Goal: Use online tool/utility: Utilize a website feature to perform a specific function

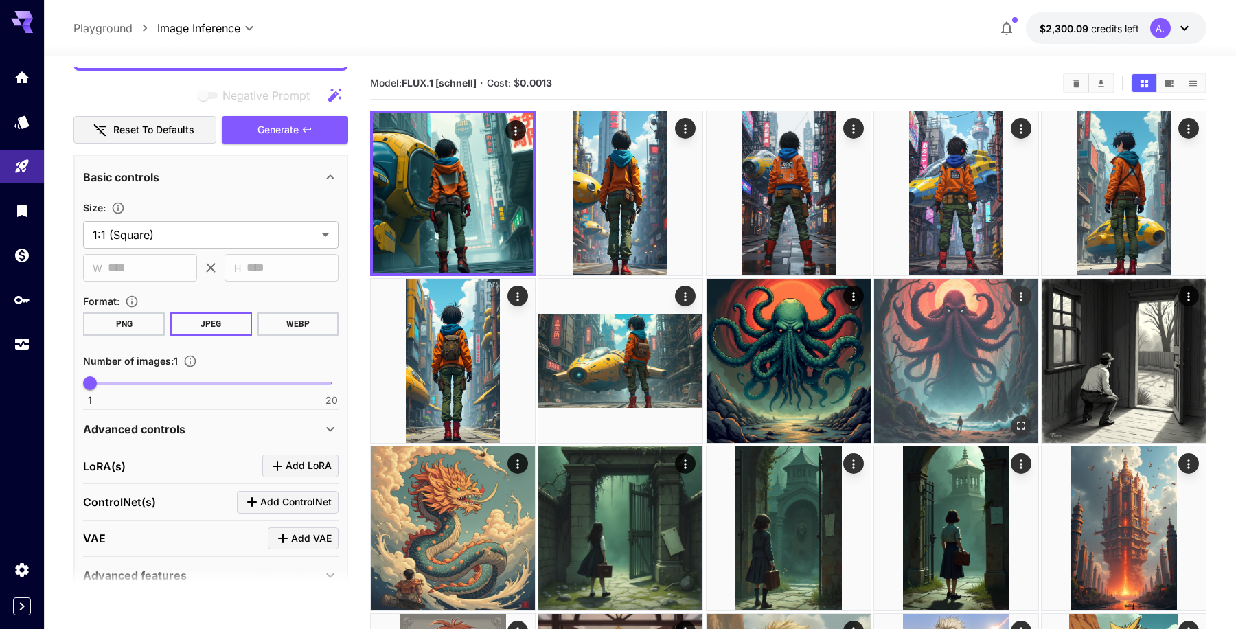
scroll to position [82, 0]
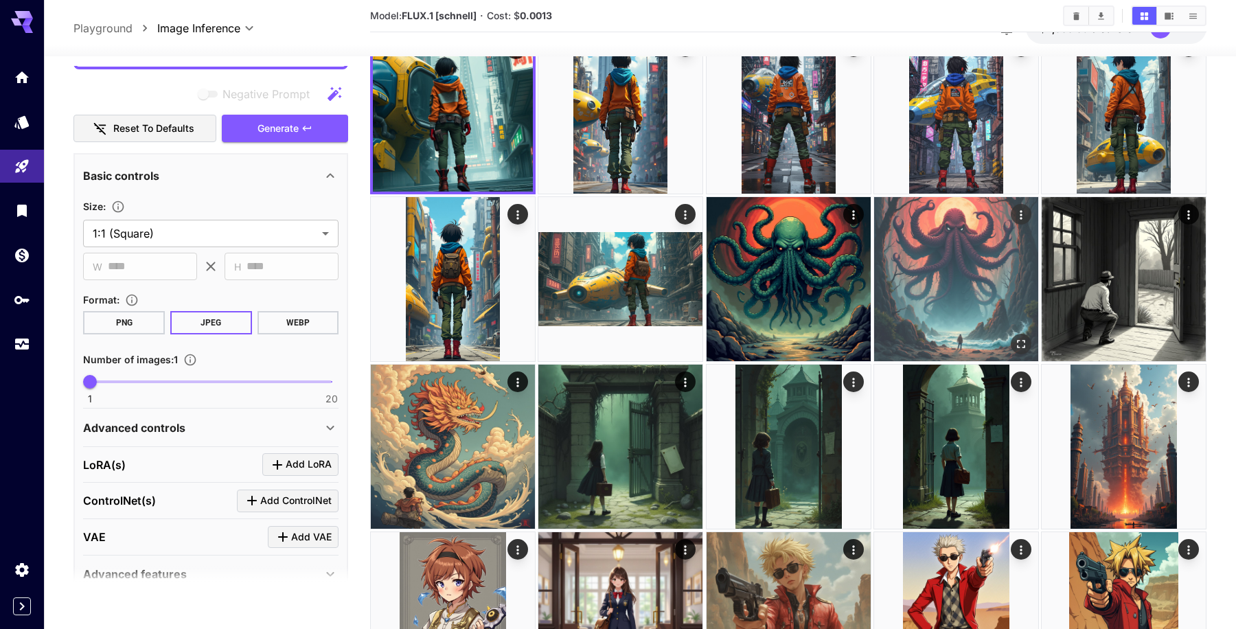
click at [953, 270] on img at bounding box center [956, 279] width 164 height 164
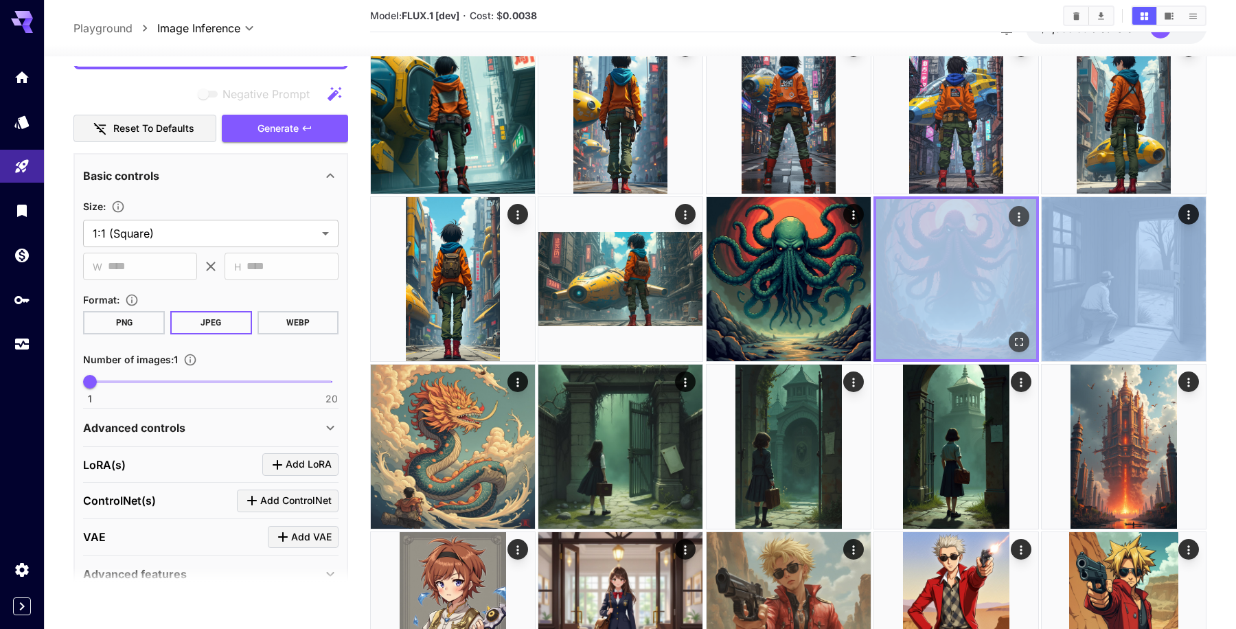
click at [946, 285] on img at bounding box center [956, 279] width 160 height 160
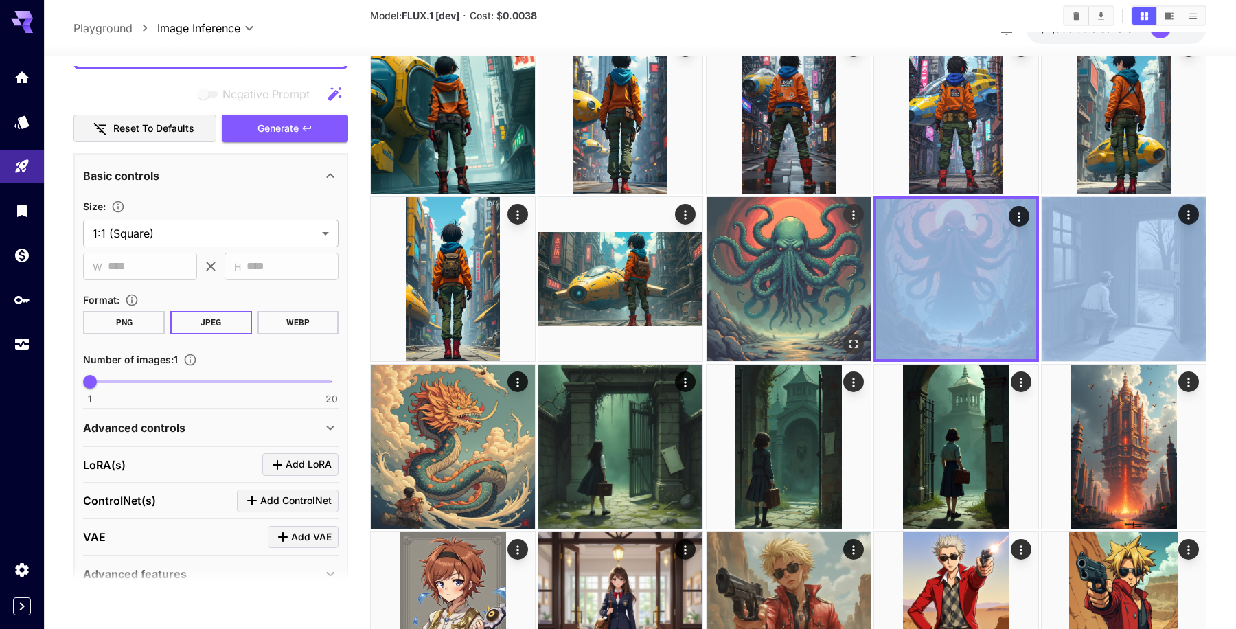
click at [757, 308] on img at bounding box center [788, 279] width 164 height 164
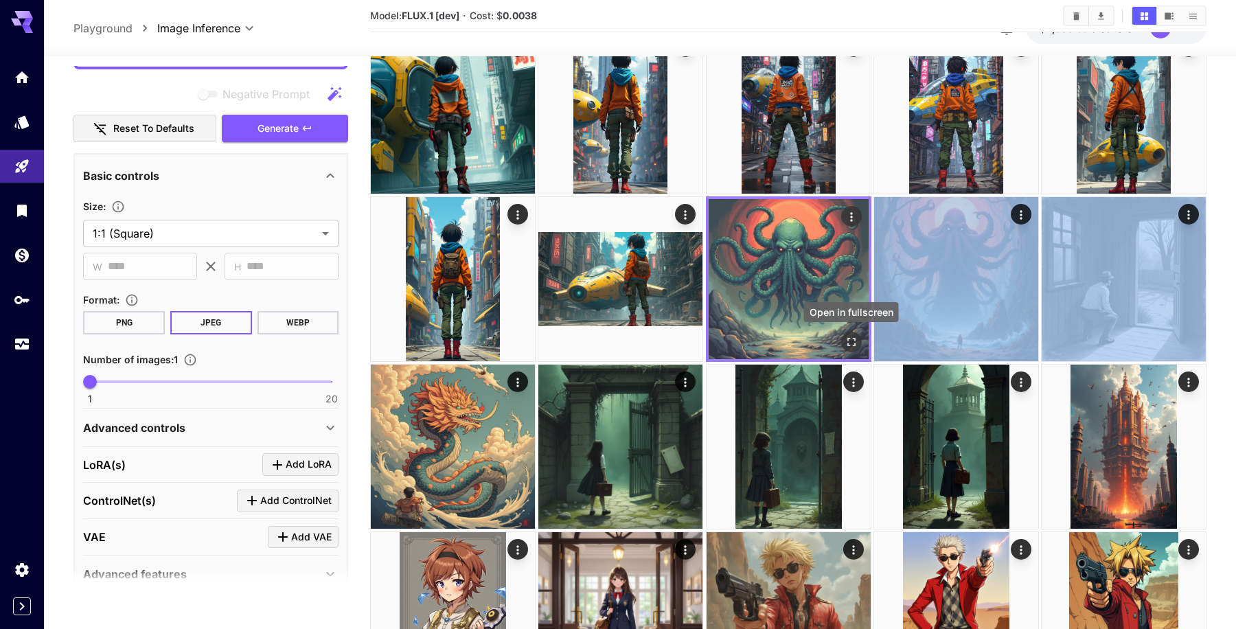
click at [853, 340] on icon "Open in fullscreen" at bounding box center [851, 342] width 14 height 14
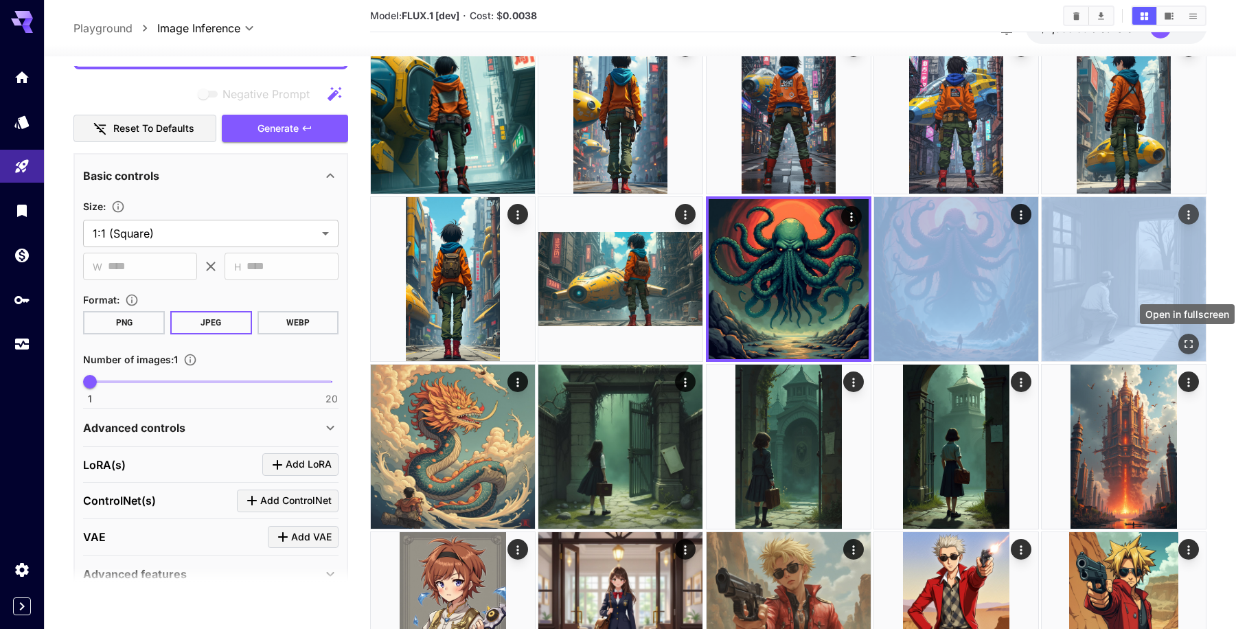
click at [1183, 338] on icon "Open in fullscreen" at bounding box center [1188, 344] width 14 height 14
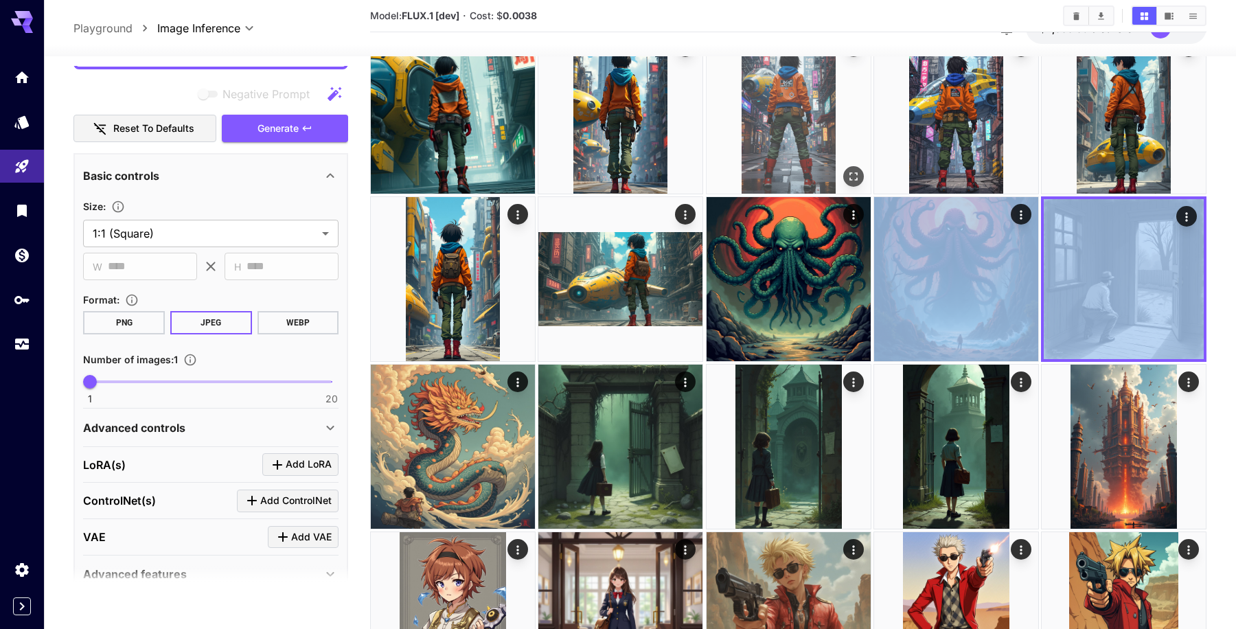
scroll to position [0, 0]
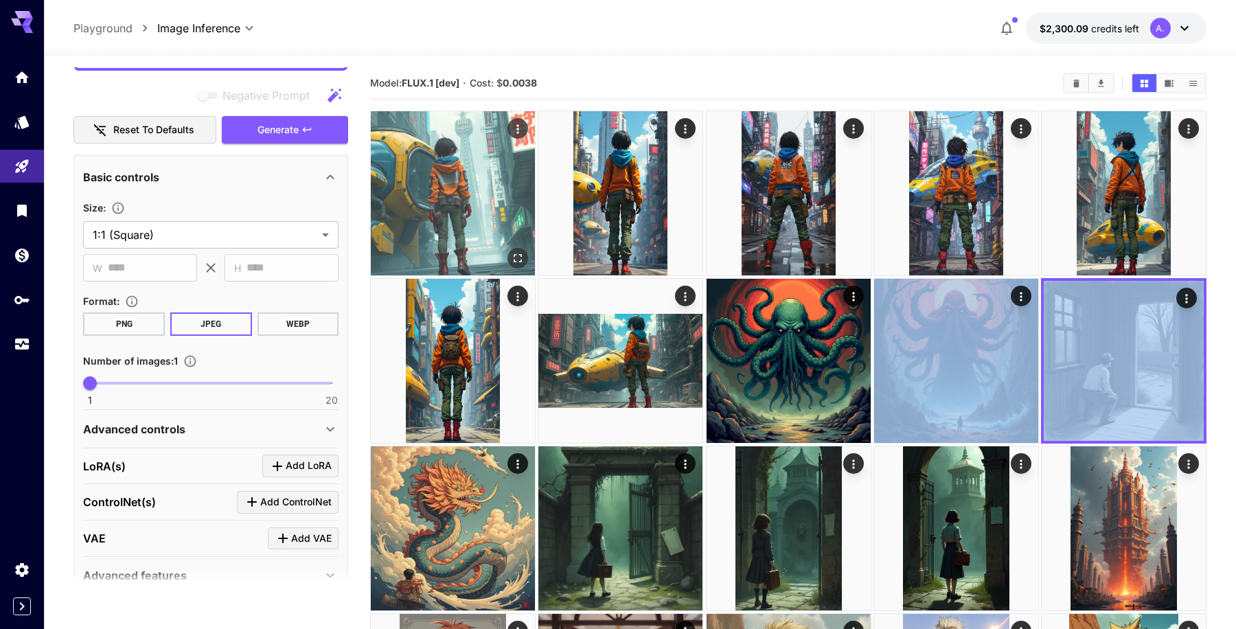
click at [446, 203] on img at bounding box center [453, 193] width 164 height 164
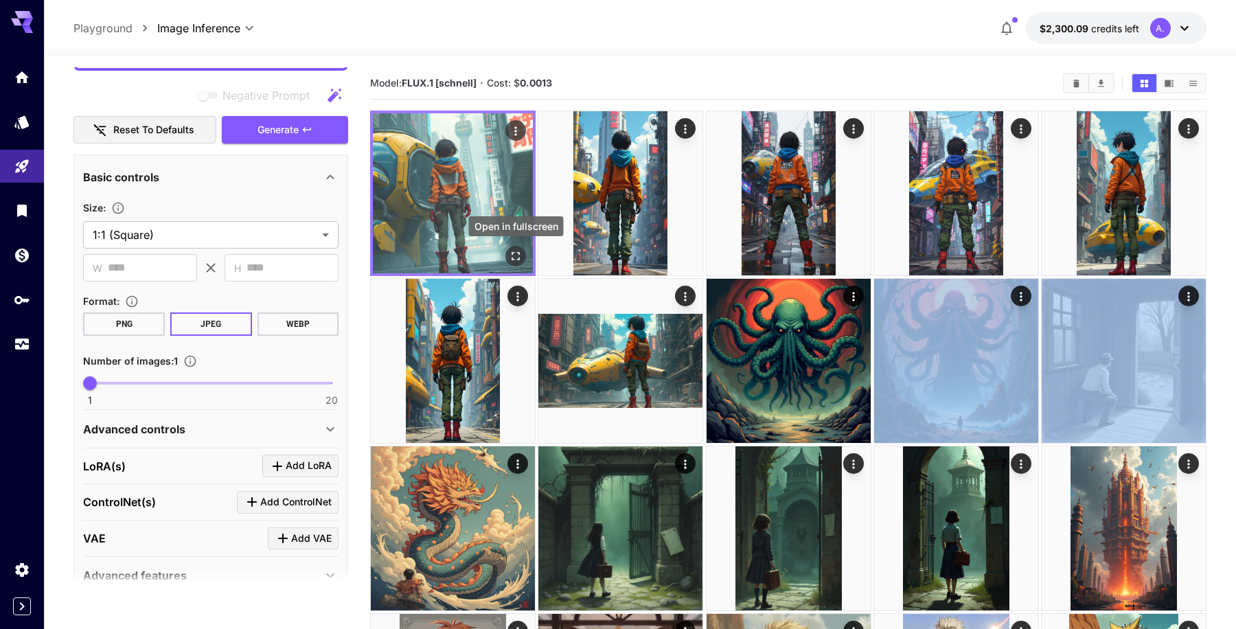
click at [518, 258] on icon "Open in fullscreen" at bounding box center [516, 256] width 14 height 14
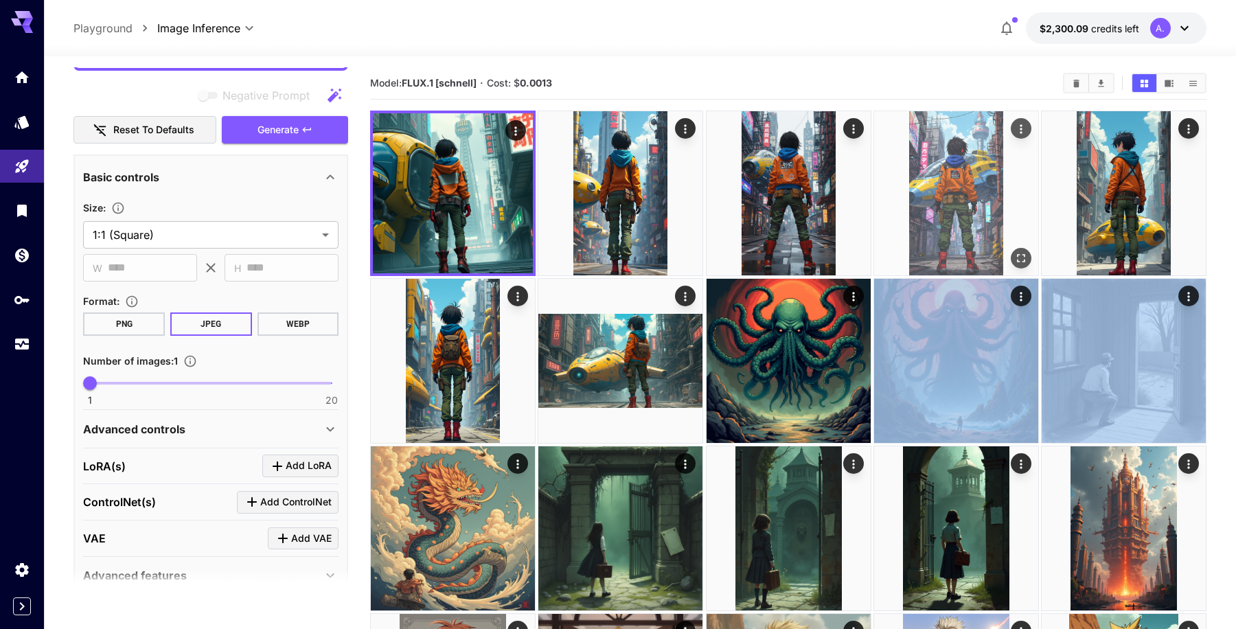
click at [966, 182] on img at bounding box center [956, 193] width 164 height 164
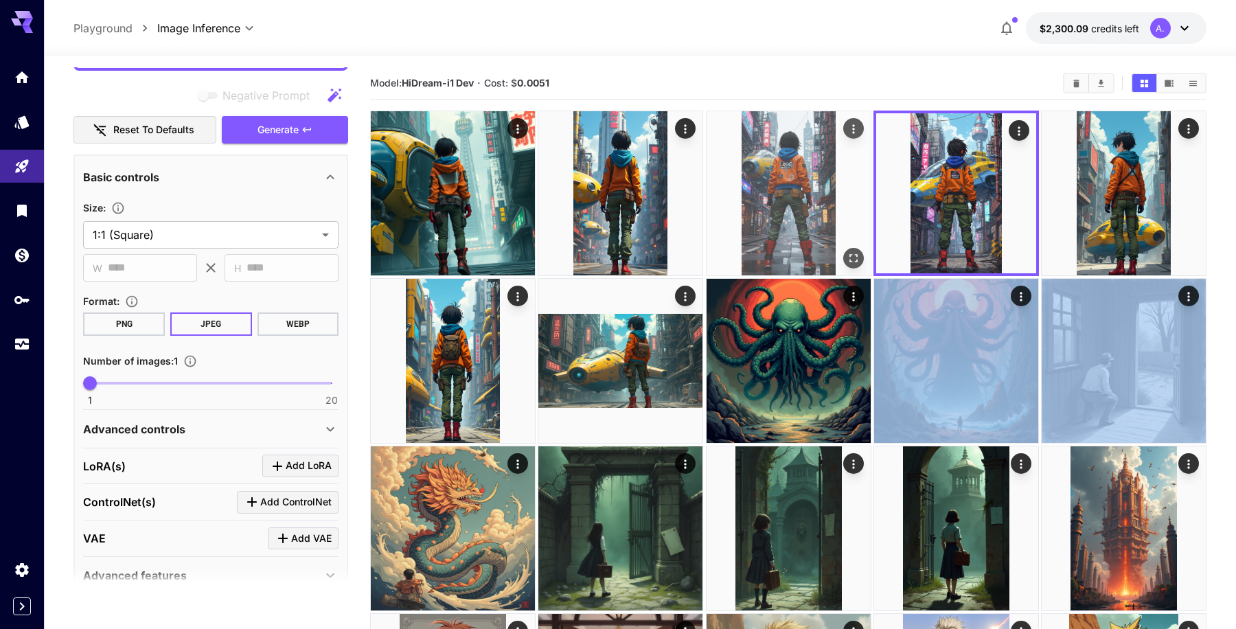
click at [836, 173] on img at bounding box center [788, 193] width 164 height 164
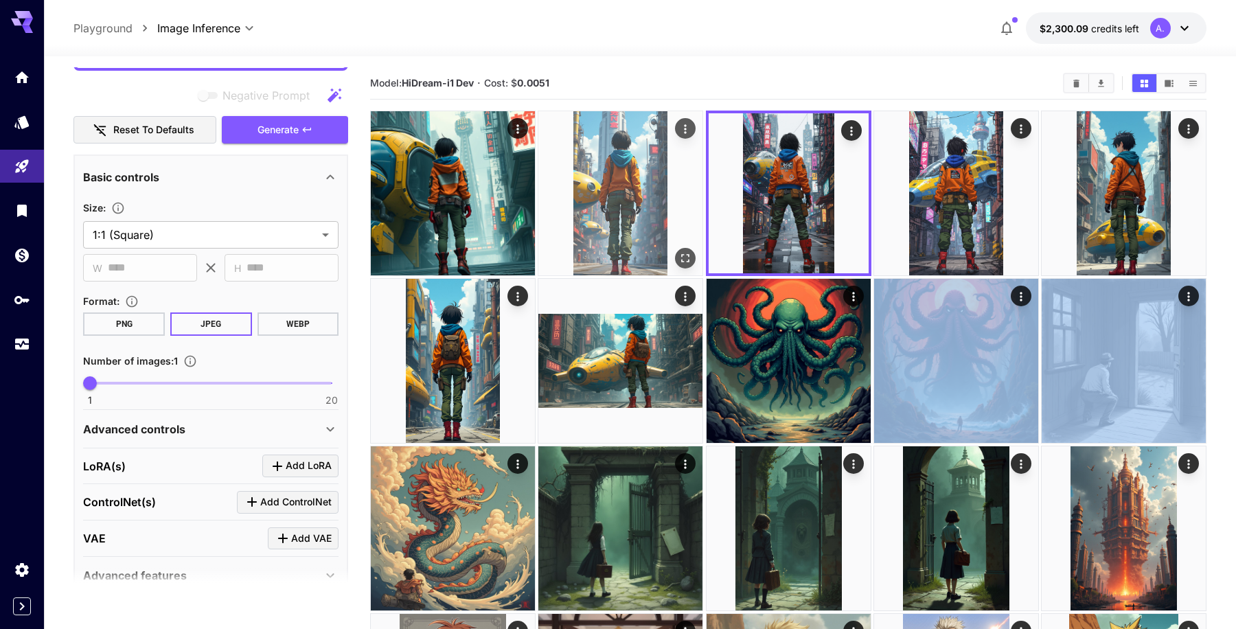
click at [636, 185] on img at bounding box center [620, 193] width 164 height 164
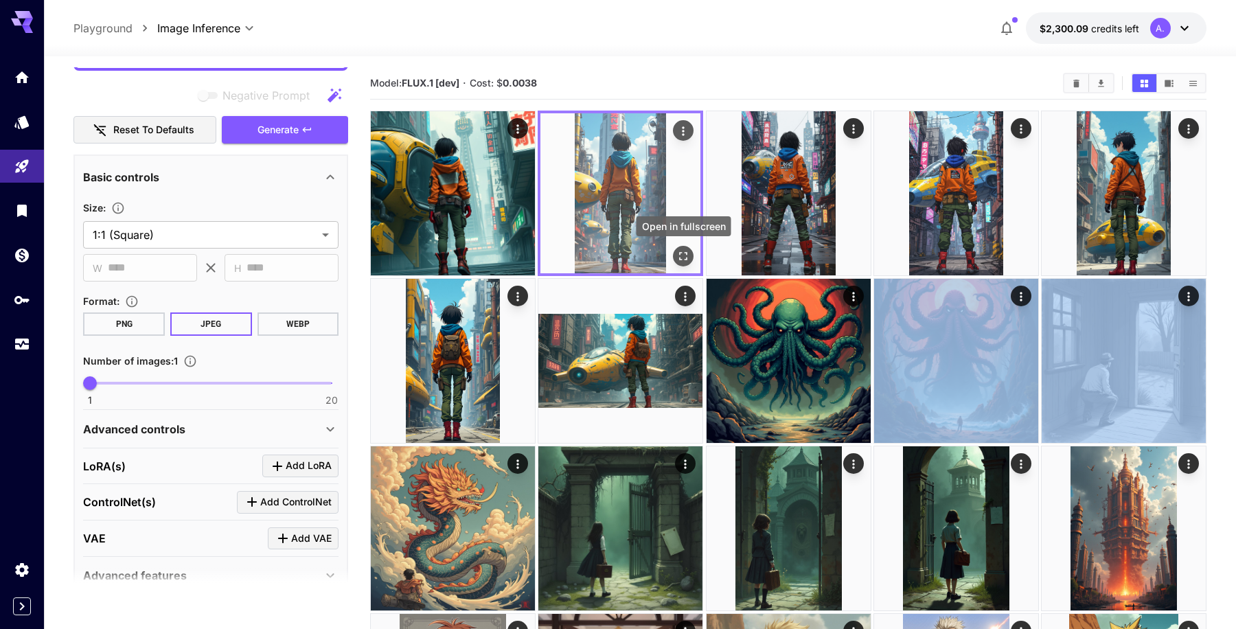
click at [688, 259] on icon "Open in fullscreen" at bounding box center [683, 256] width 14 height 14
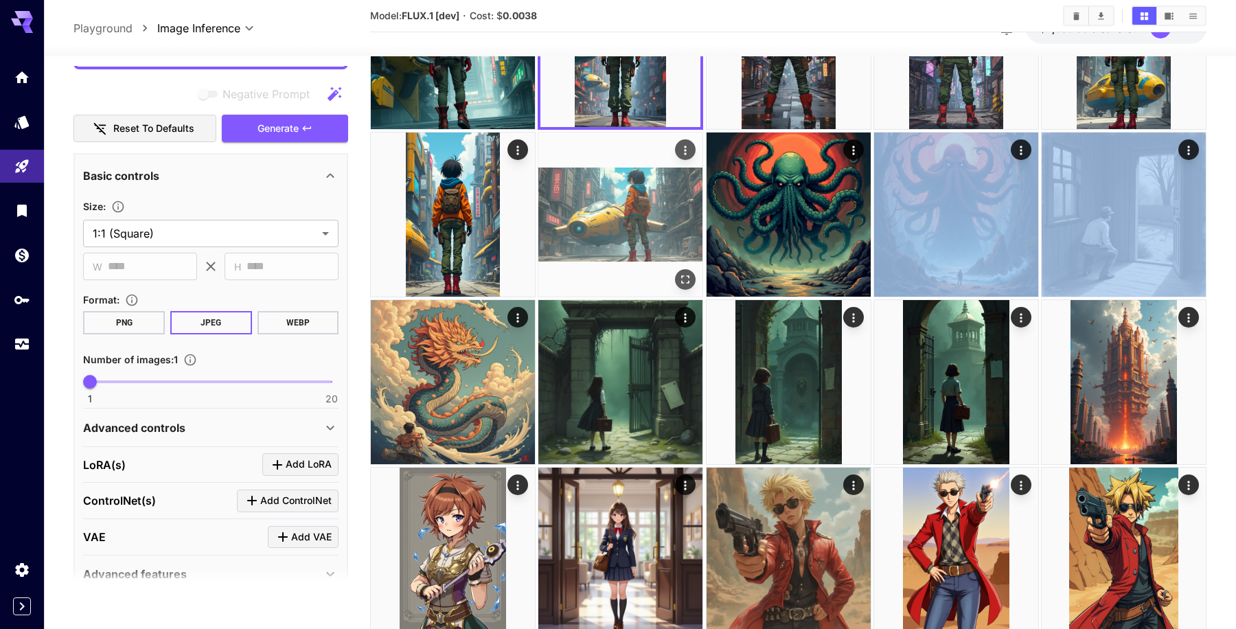
scroll to position [145, 0]
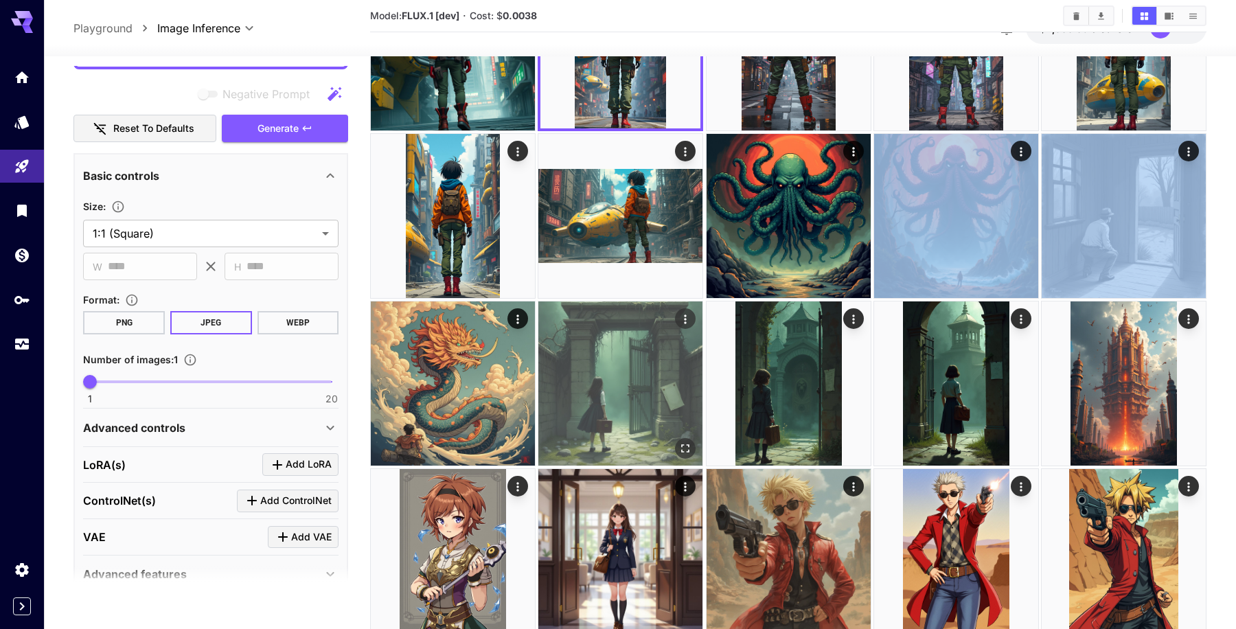
click at [640, 383] on img at bounding box center [620, 383] width 164 height 164
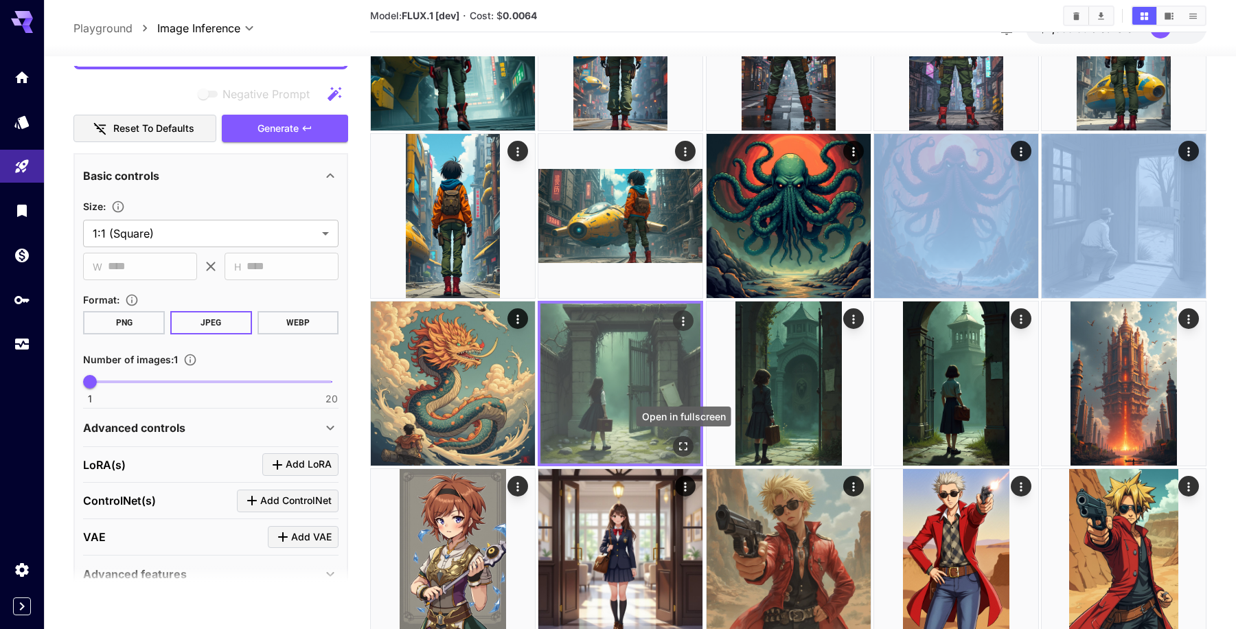
click at [686, 449] on icon "Open in fullscreen" at bounding box center [684, 446] width 8 height 8
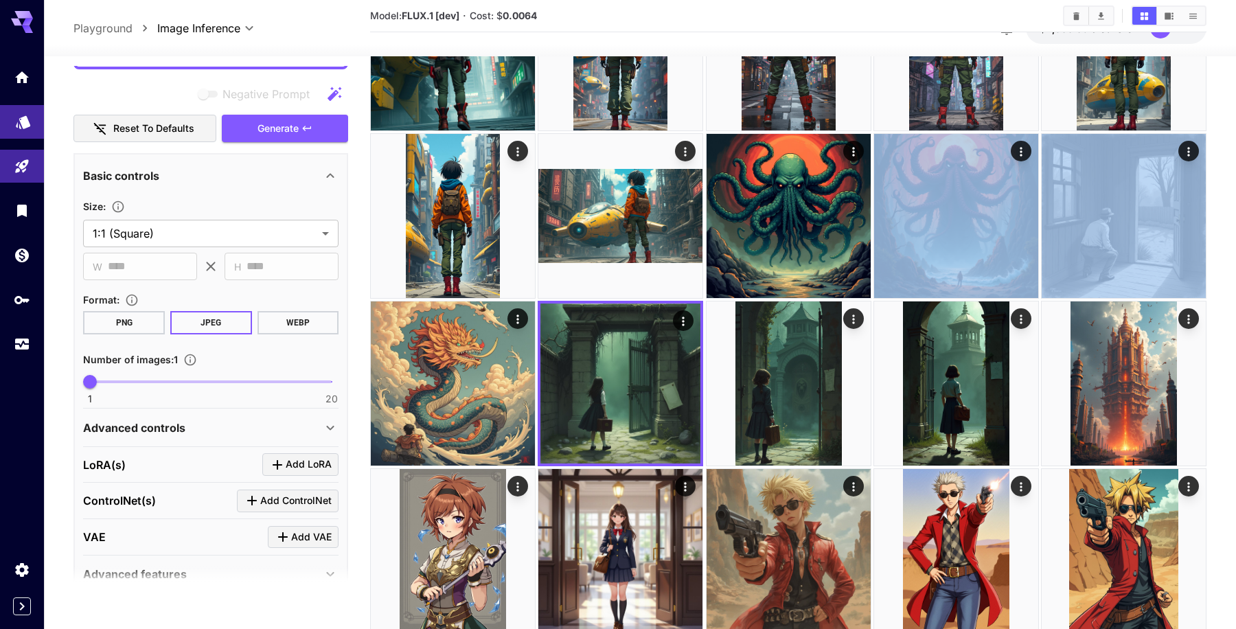
click at [19, 124] on icon "Models" at bounding box center [23, 117] width 14 height 13
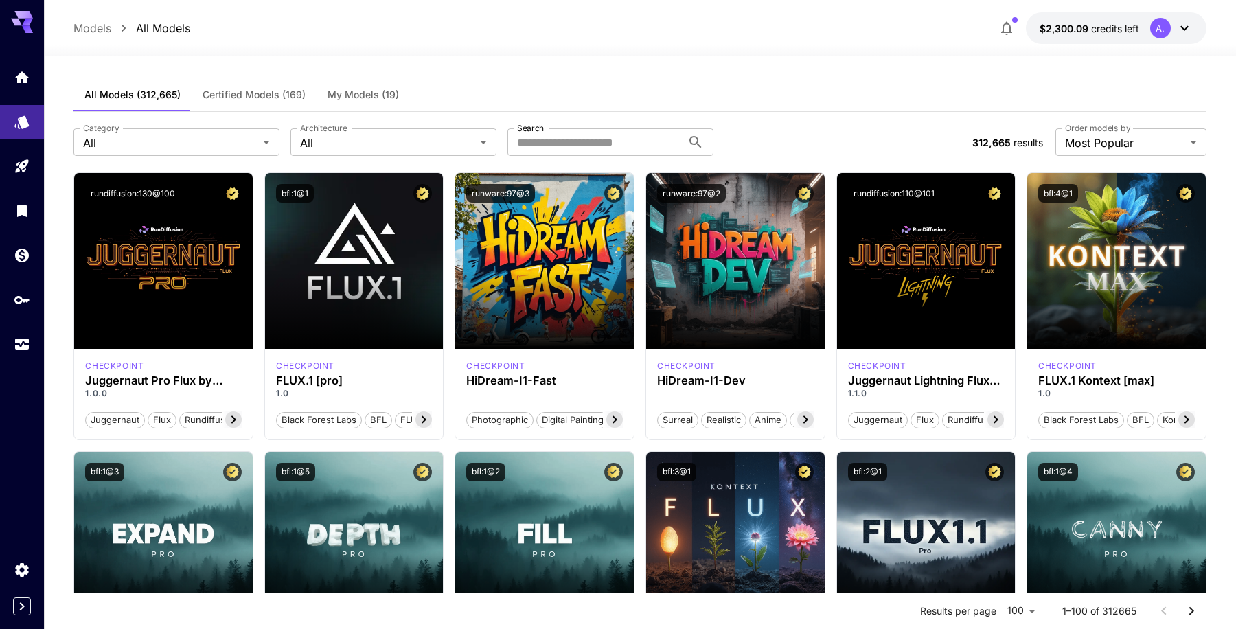
click at [378, 90] on span "My Models (19)" at bounding box center [362, 95] width 71 height 12
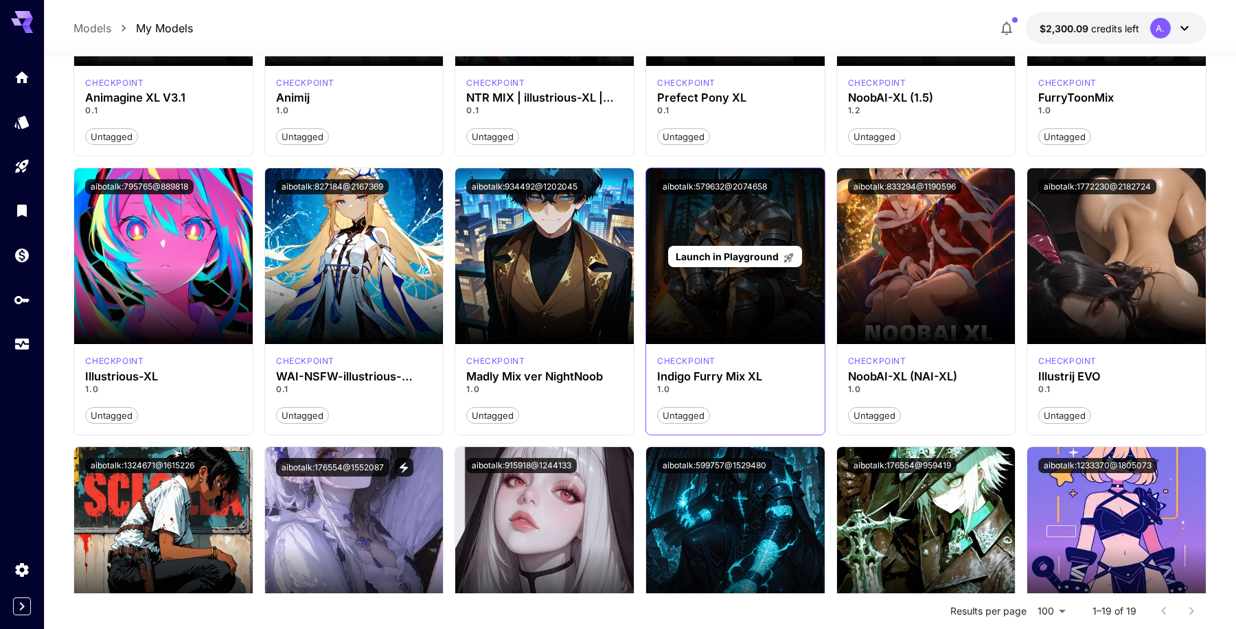
scroll to position [267, 0]
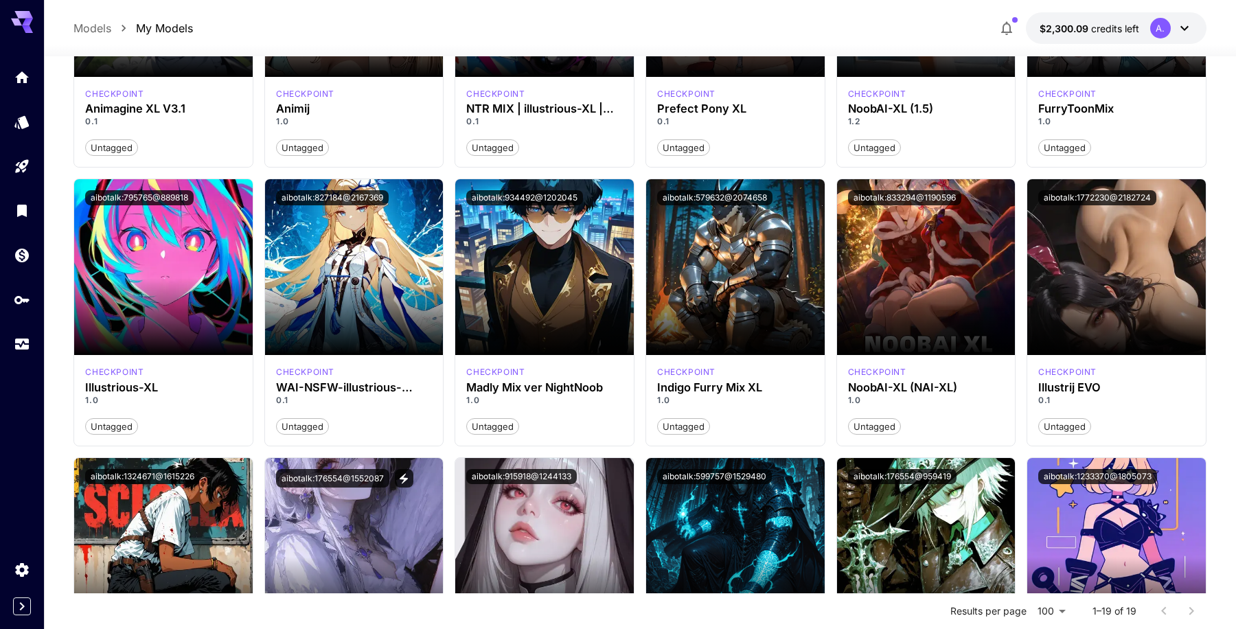
click at [642, 172] on div "Launch in Playground aibotalk:260267@403131 checkpoint Animagine XL V3.1 0.1 Un…" at bounding box center [639, 452] width 1132 height 1104
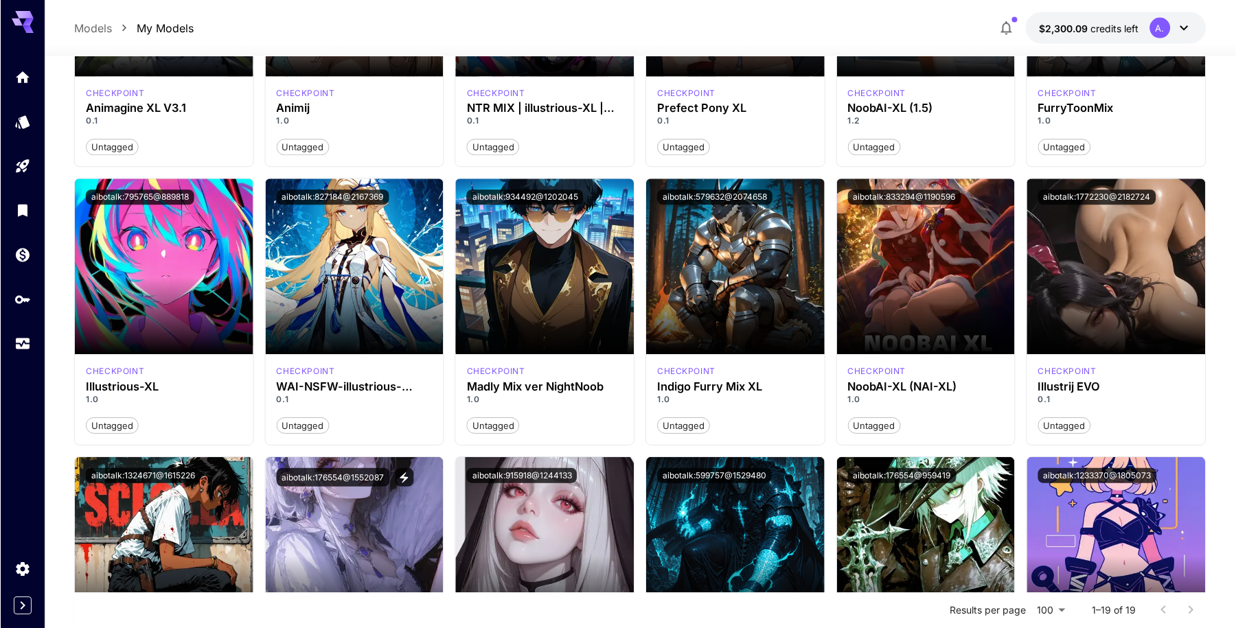
scroll to position [0, 0]
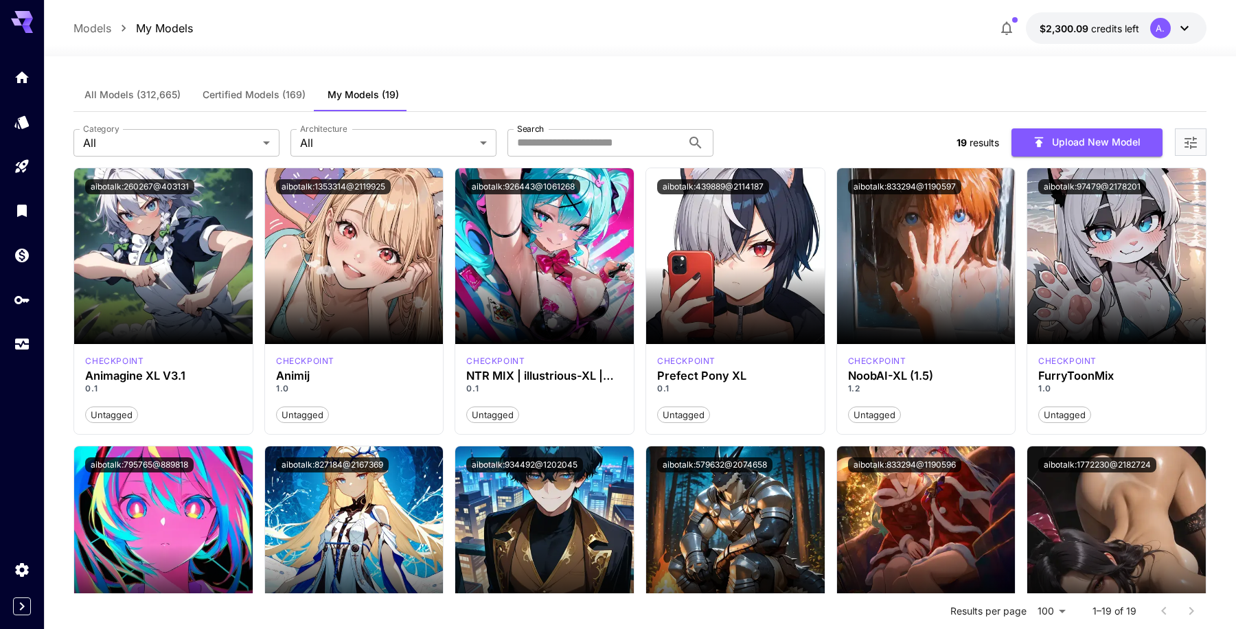
click at [713, 80] on div "All Models (312,665) Certified Models (169) My Models (19)" at bounding box center [639, 95] width 1132 height 34
